Goal: Navigation & Orientation: Go to known website

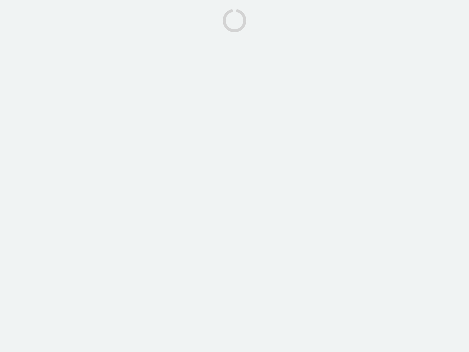
click at [234, 176] on body at bounding box center [234, 176] width 469 height 352
